Goal: Find specific page/section: Find specific page/section

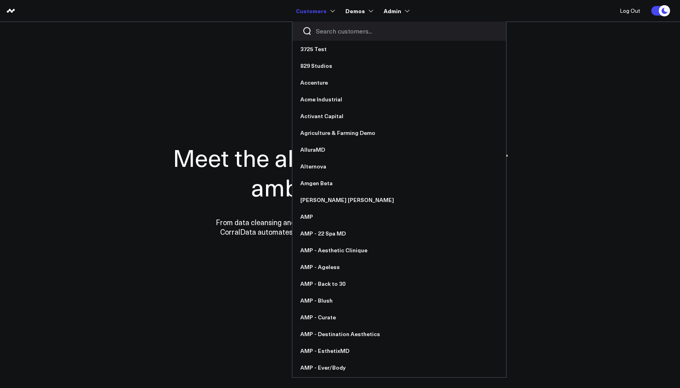
click at [346, 39] on div at bounding box center [400, 31] width 214 height 19
click at [346, 38] on div at bounding box center [400, 31] width 214 height 19
click at [346, 33] on input "Search customers input" at bounding box center [406, 31] width 180 height 9
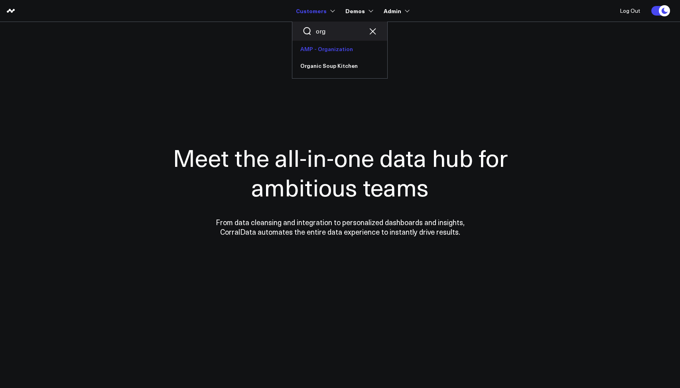
type input "org"
click at [340, 49] on link "AMP - Organization" at bounding box center [340, 49] width 95 height 17
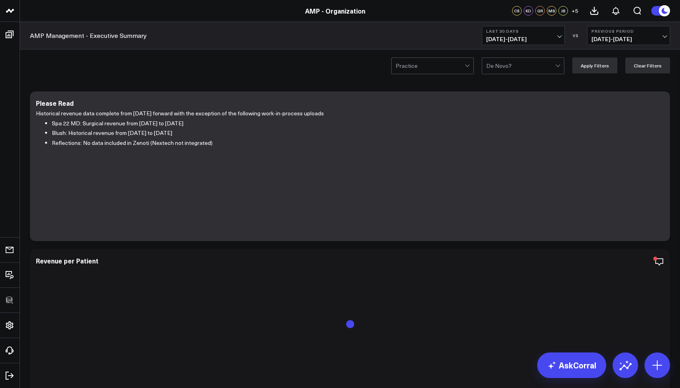
click at [523, 36] on span "[DATE] - [DATE]" at bounding box center [524, 39] width 74 height 6
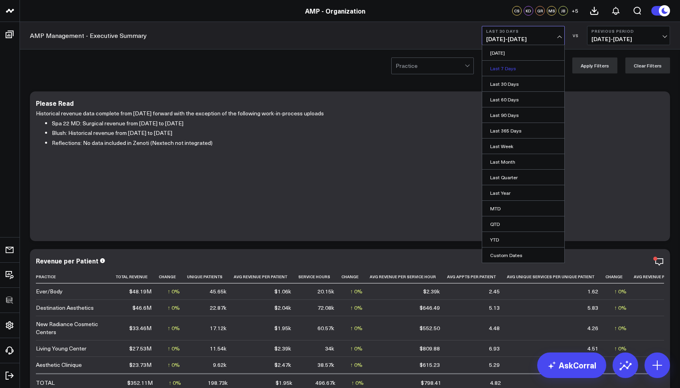
click at [504, 61] on link "Last 7 Days" at bounding box center [524, 68] width 82 height 15
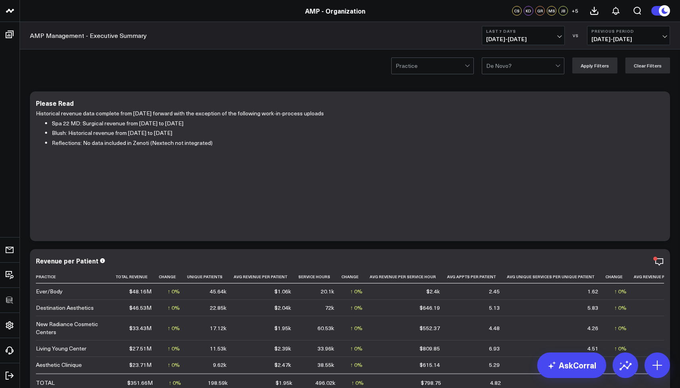
click at [504, 40] on span "[DATE] - [DATE]" at bounding box center [524, 39] width 74 height 6
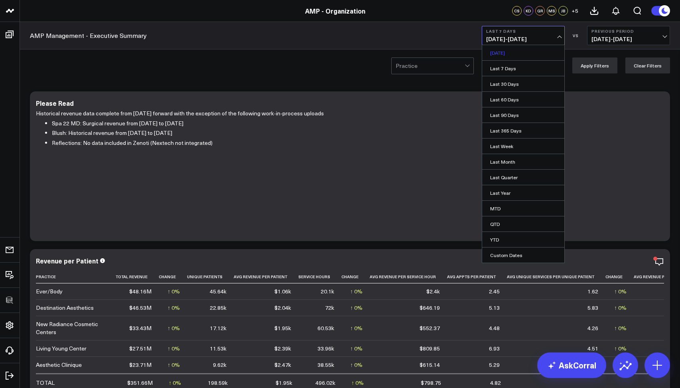
click at [504, 47] on link "[DATE]" at bounding box center [524, 52] width 82 height 15
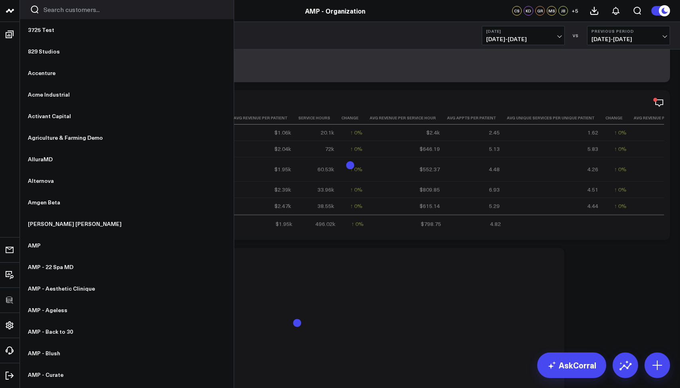
click at [51, 12] on input "Search customers input" at bounding box center [134, 9] width 180 height 9
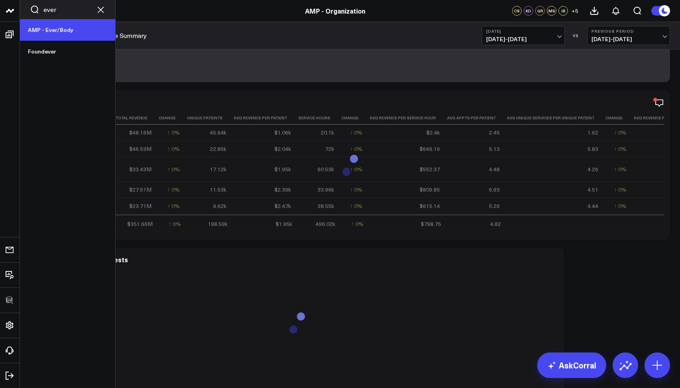
type input "ever"
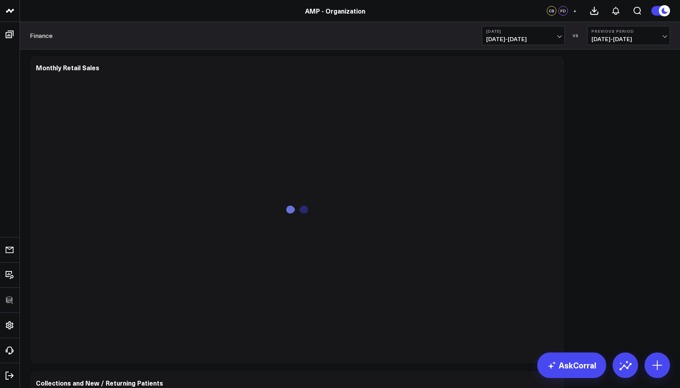
scroll to position [27, 0]
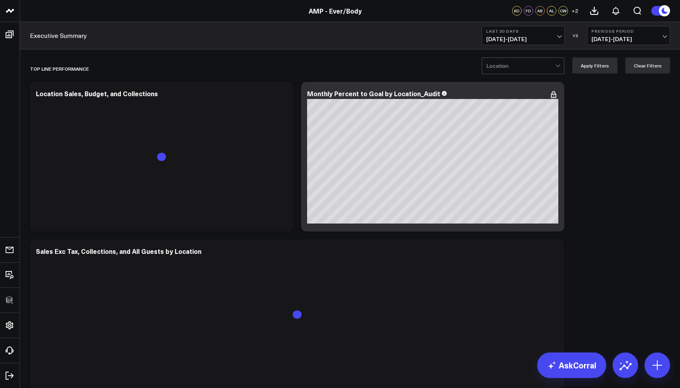
click at [523, 43] on button "Last 30 Days [DATE] - [DATE]" at bounding box center [523, 35] width 83 height 19
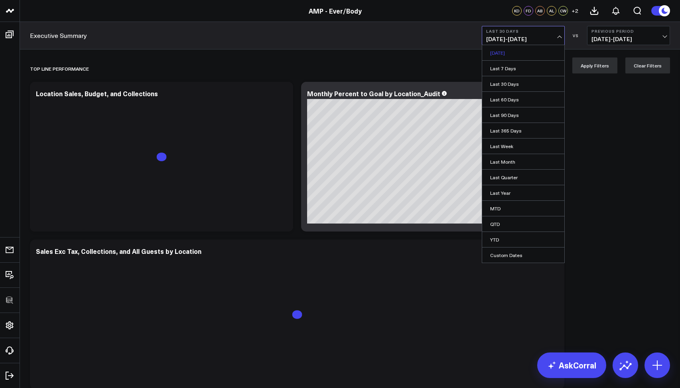
click at [514, 51] on link "[DATE]" at bounding box center [524, 52] width 82 height 15
